Goal: Task Accomplishment & Management: Complete application form

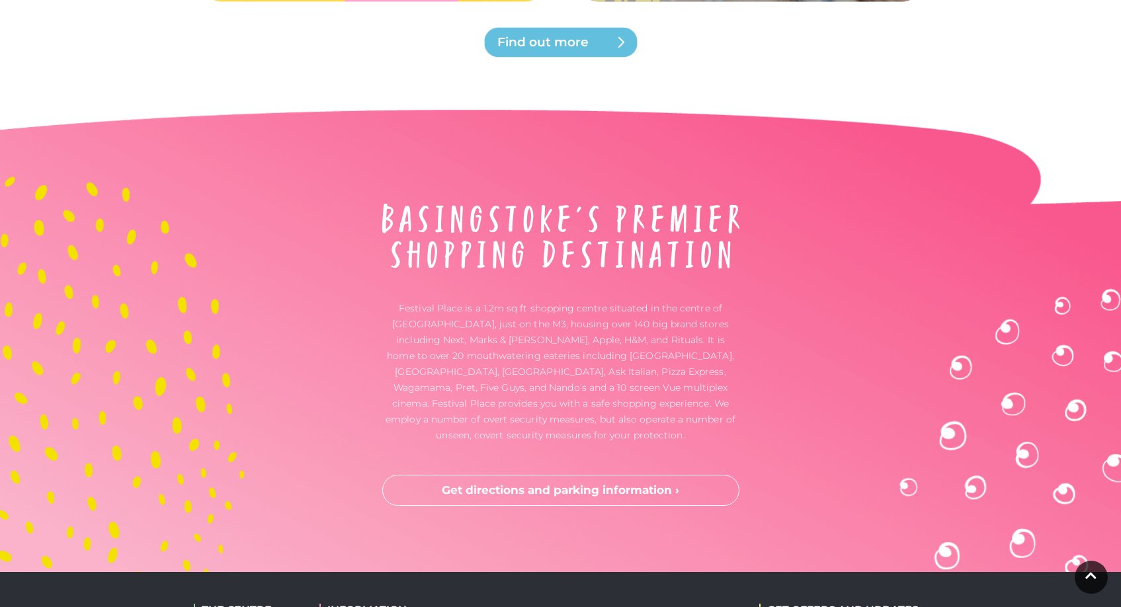
scroll to position [3467, 0]
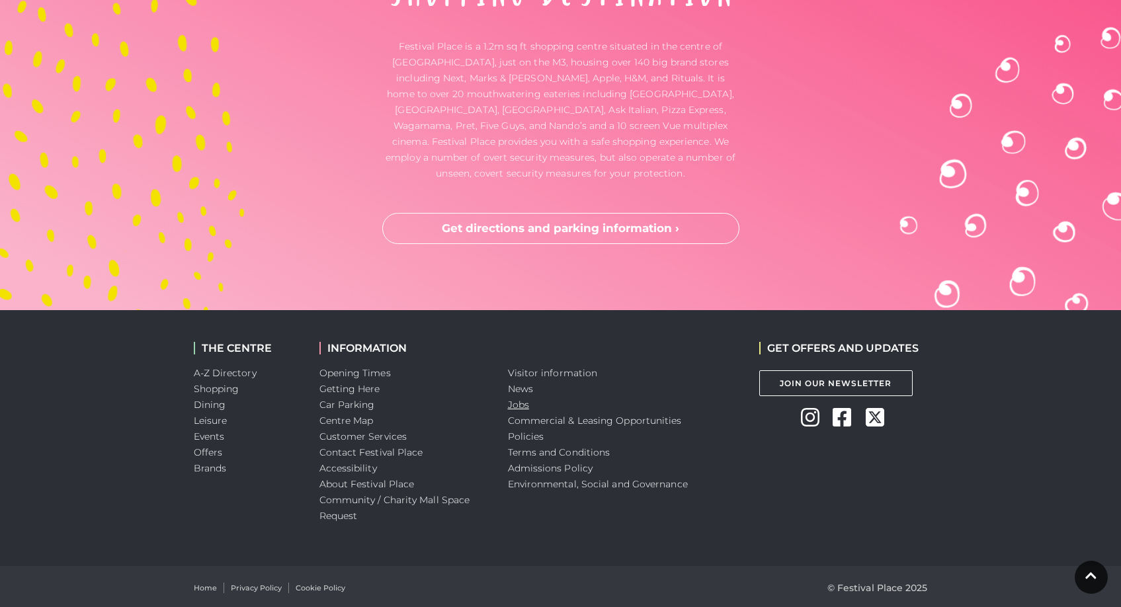
click at [514, 399] on link "Jobs" at bounding box center [518, 405] width 21 height 12
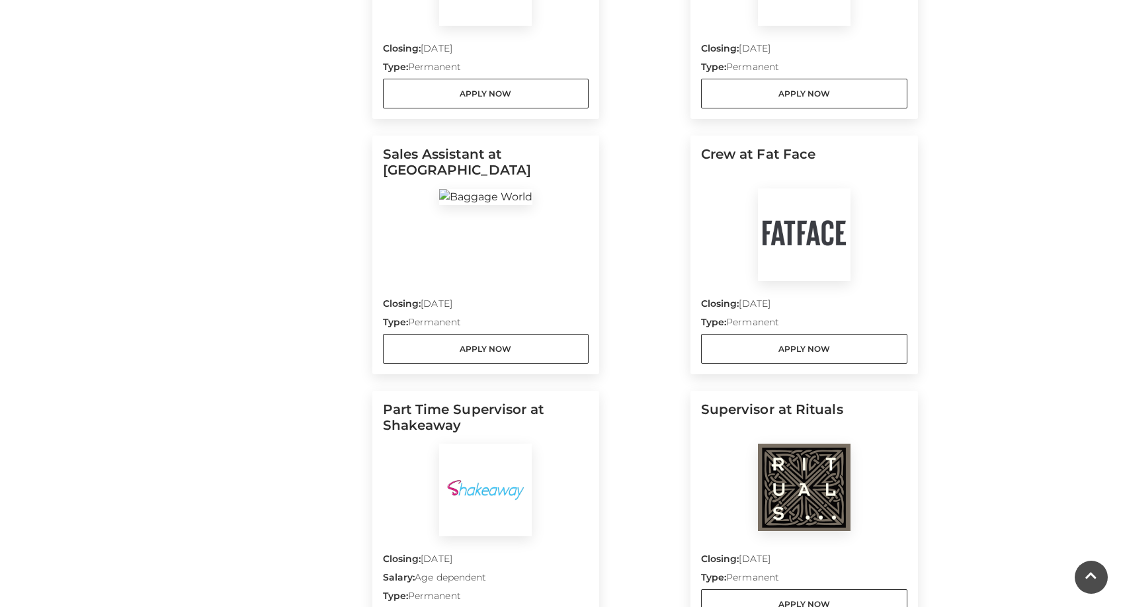
scroll to position [852, 0]
click at [813, 256] on img at bounding box center [804, 236] width 93 height 93
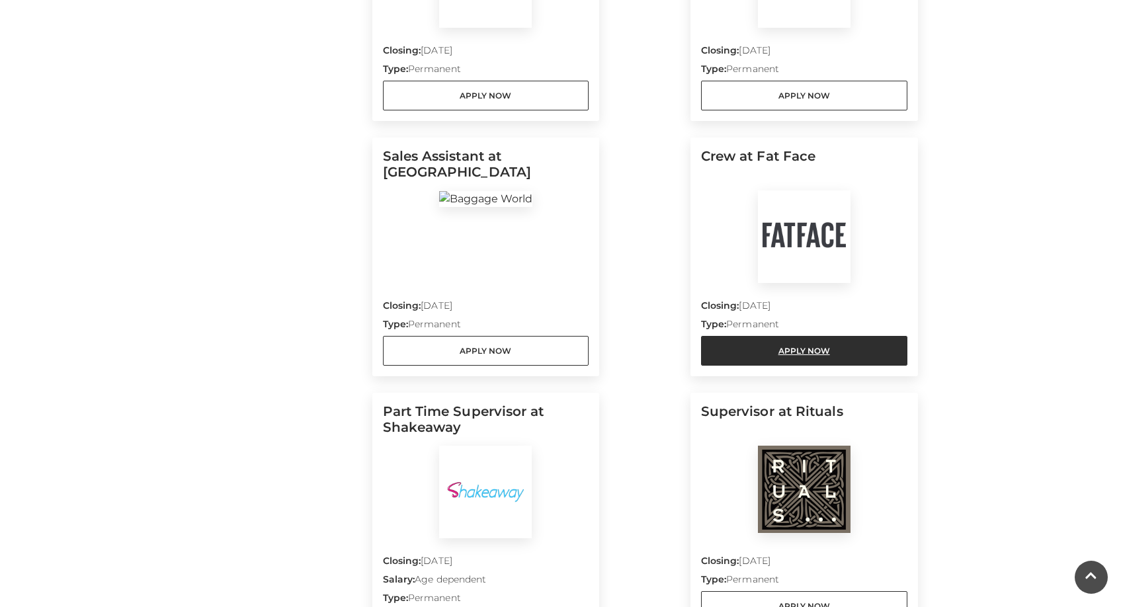
click at [809, 346] on link "Apply Now" at bounding box center [804, 351] width 206 height 30
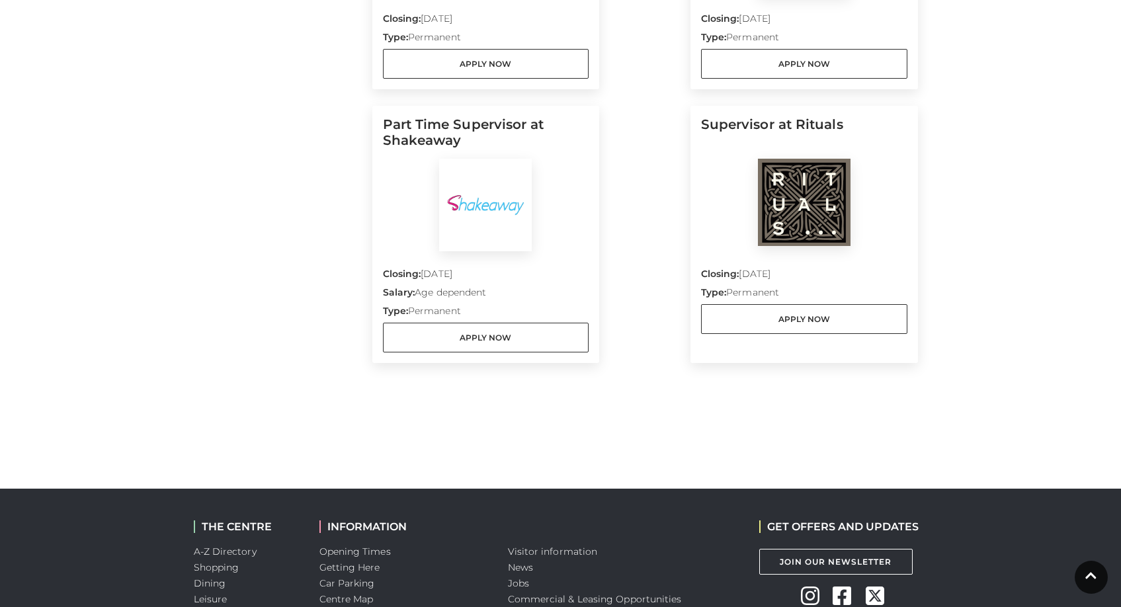
scroll to position [1072, 0]
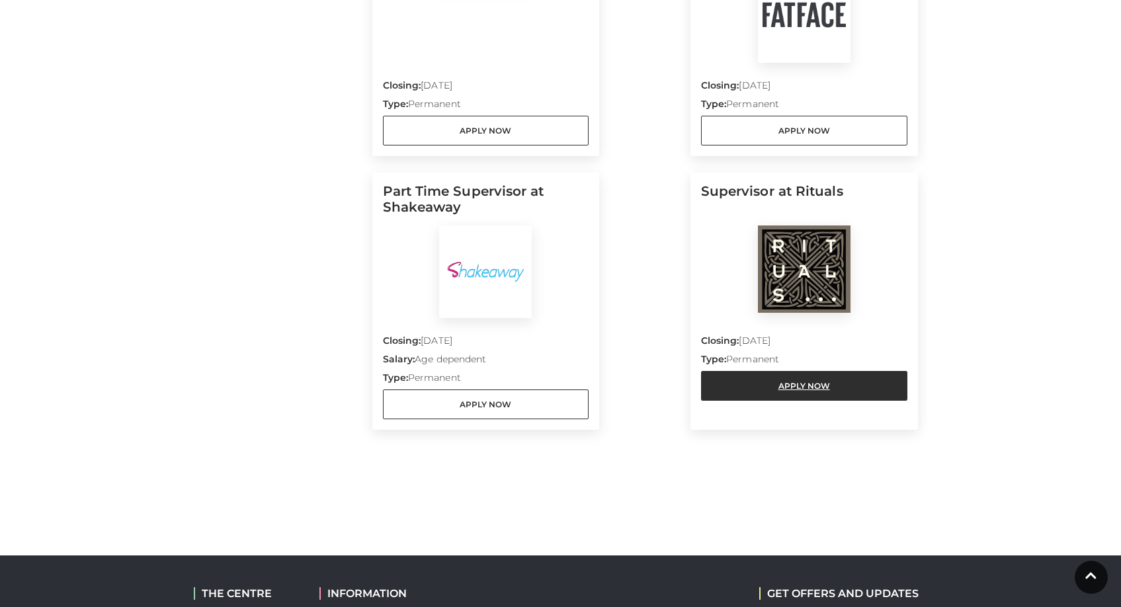
click at [791, 384] on link "Apply Now" at bounding box center [804, 386] width 206 height 30
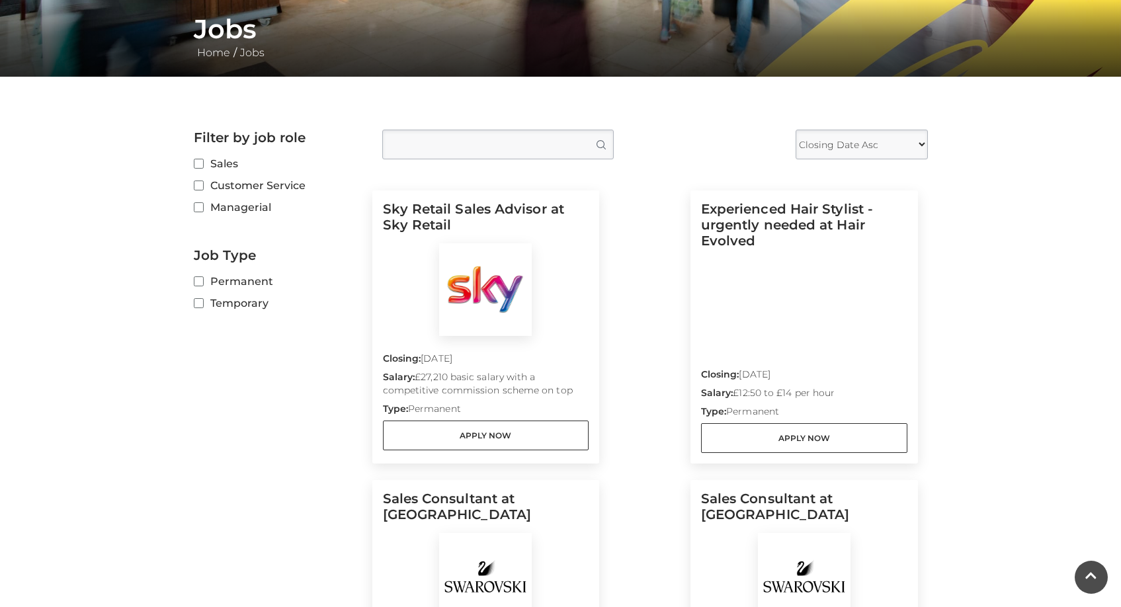
scroll to position [249, 0]
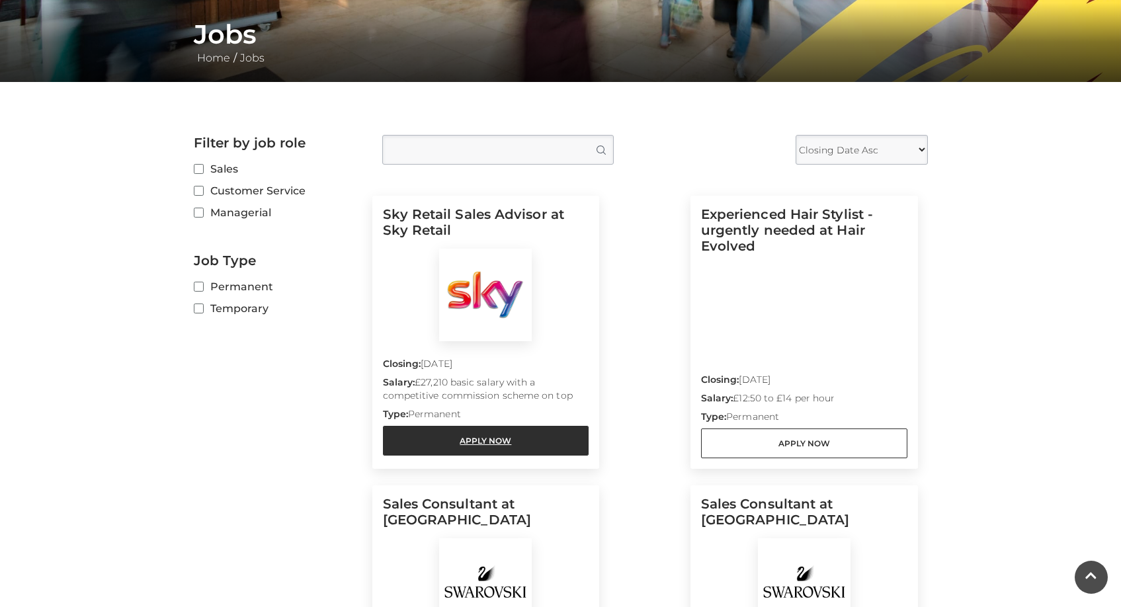
click at [469, 447] on link "Apply Now" at bounding box center [486, 441] width 206 height 30
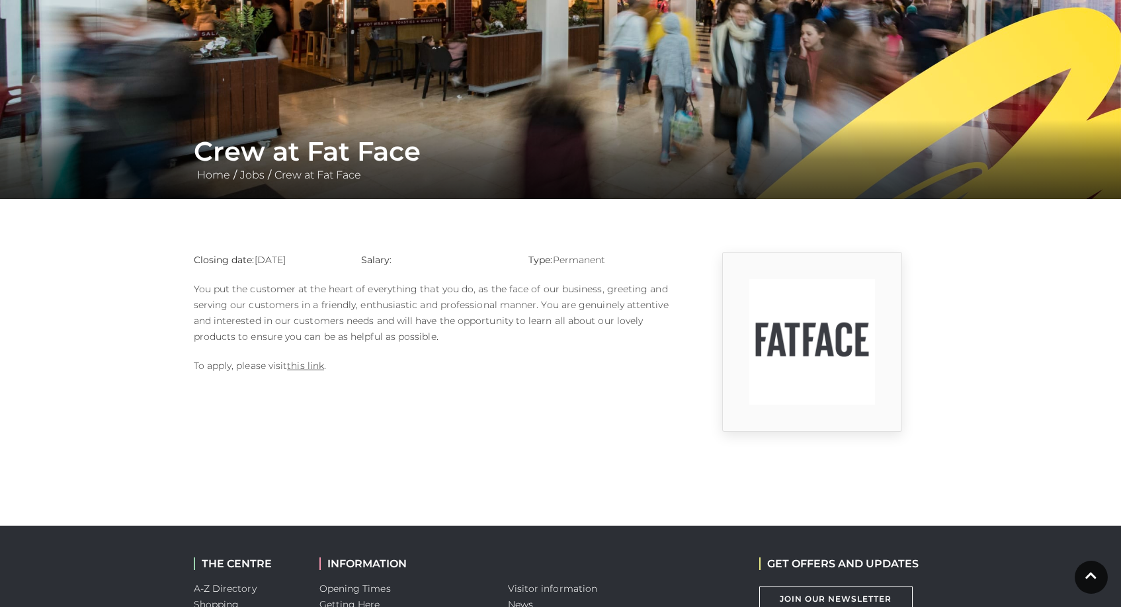
scroll to position [134, 0]
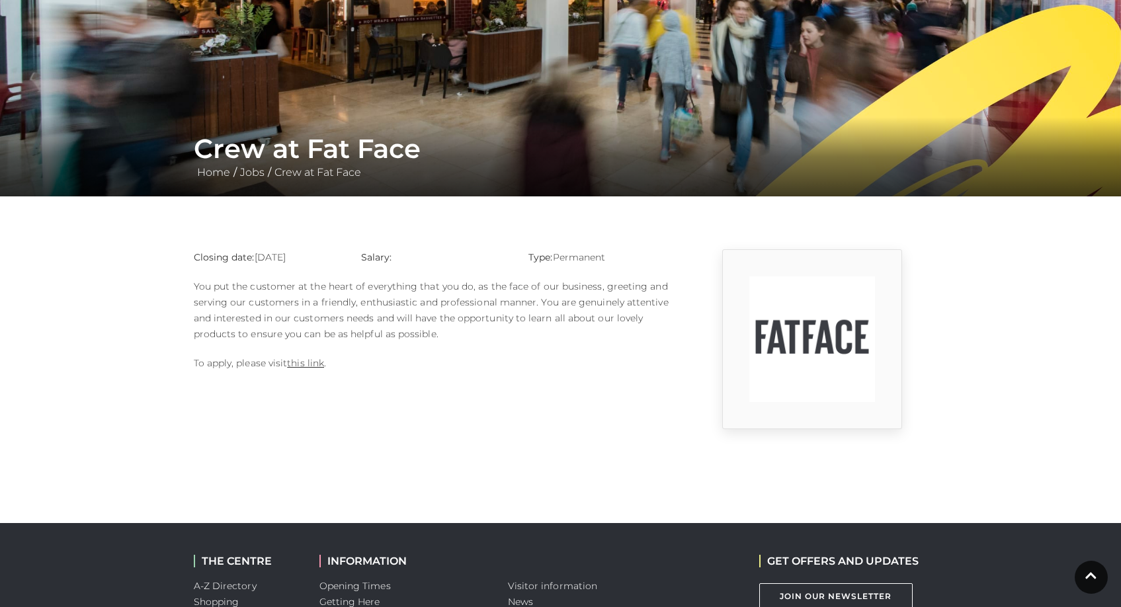
click at [324, 361] on p "To apply, please visit this link ." at bounding box center [435, 363] width 483 height 16
click at [317, 366] on link "this link" at bounding box center [305, 363] width 37 height 12
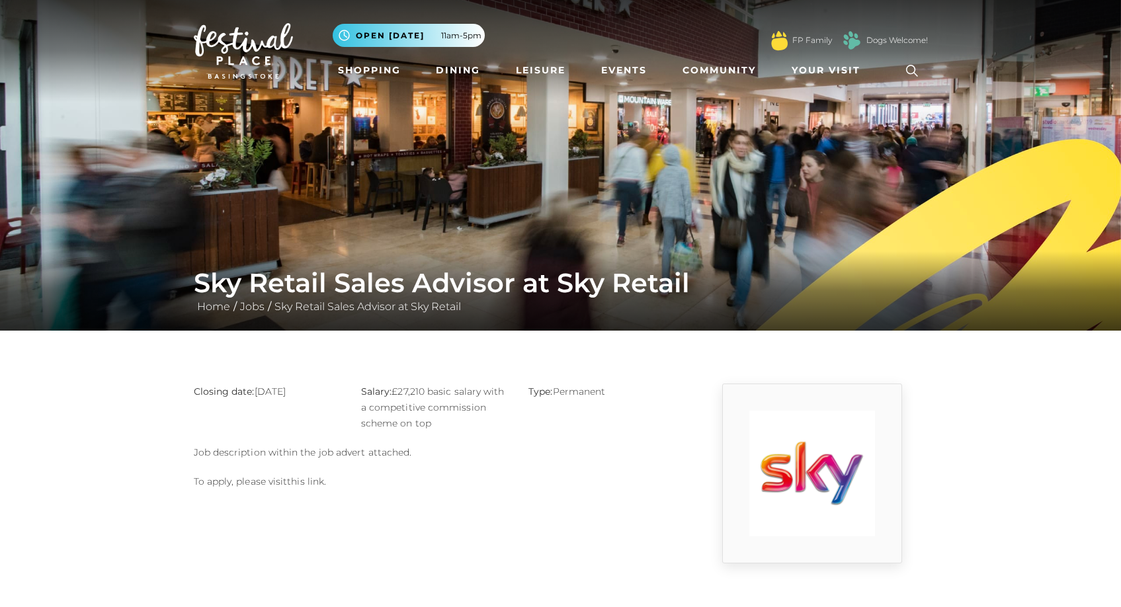
click at [308, 485] on link "this link" at bounding box center [305, 481] width 37 height 12
click at [309, 481] on link "this link" at bounding box center [305, 481] width 37 height 12
